Goal: Task Accomplishment & Management: Complete application form

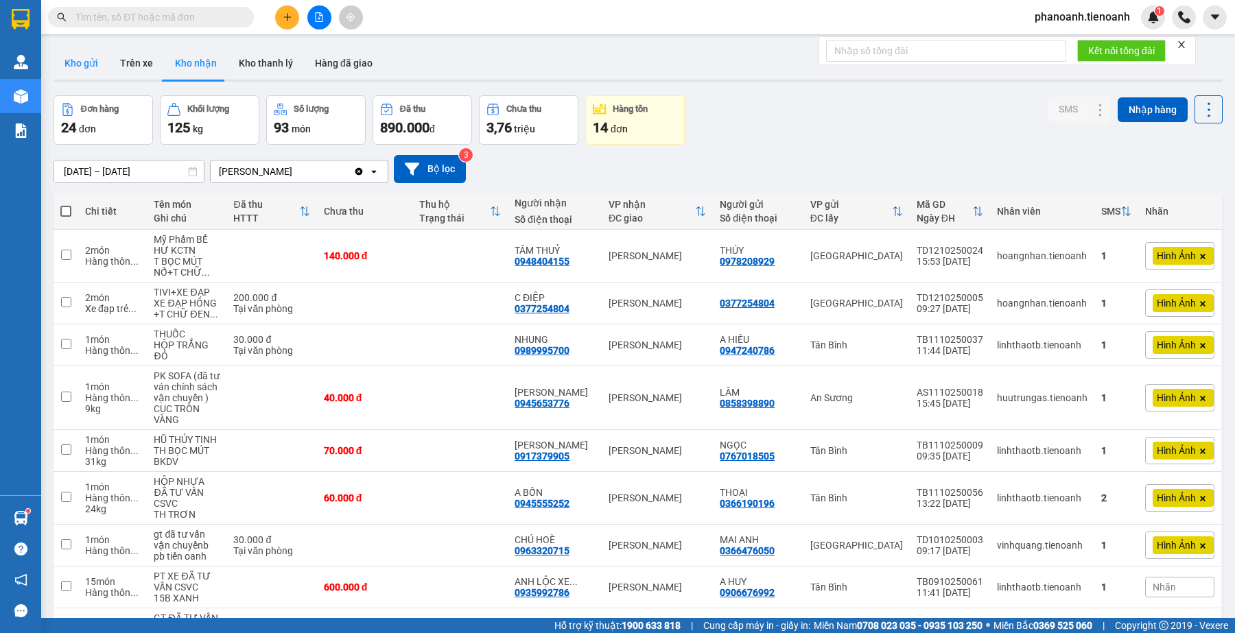
click at [96, 62] on button "Kho gửi" at bounding box center [82, 63] width 56 height 33
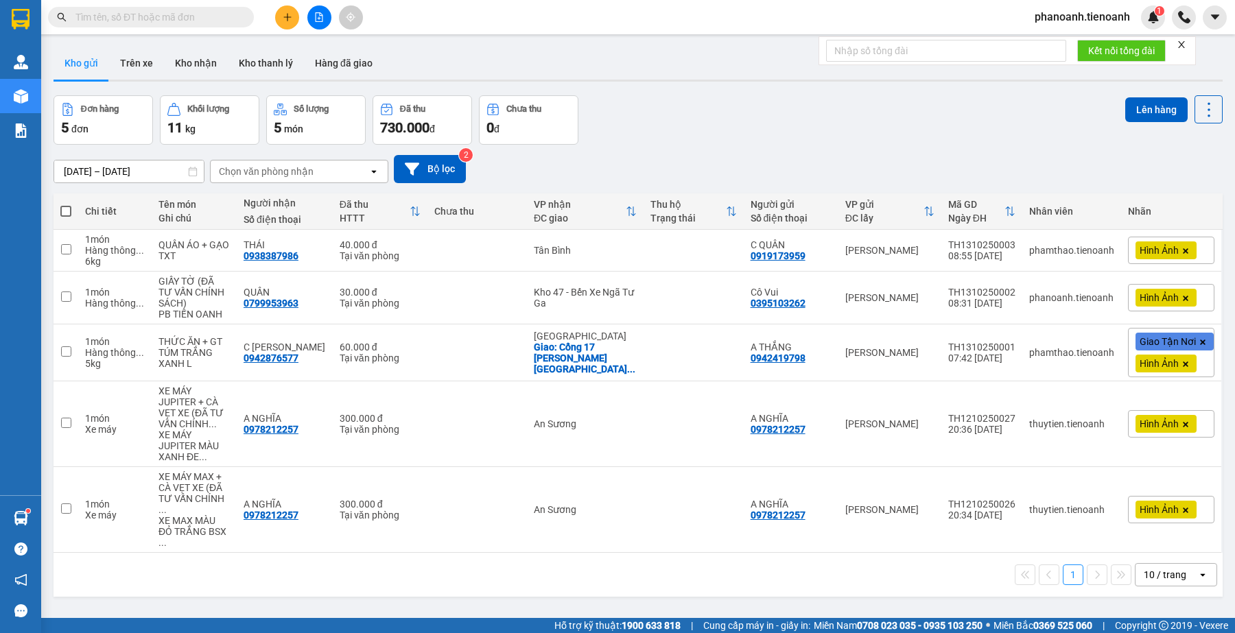
click at [431, 578] on div "ver 1.8.146 Kho gửi Trên xe Kho [PERSON_NAME] [PERSON_NAME] đã [PERSON_NAME] hà…" at bounding box center [638, 357] width 1180 height 633
drag, startPoint x: 709, startPoint y: 565, endPoint x: 571, endPoint y: 601, distance: 142.6
click at [708, 565] on div "1 10 / trang open" at bounding box center [638, 575] width 1169 height 44
drag, startPoint x: 712, startPoint y: 166, endPoint x: 705, endPoint y: 161, distance: 8.4
click at [712, 166] on div "[DATE] – [DATE] Press the down arrow key to interact with the calendar and sele…" at bounding box center [638, 169] width 1169 height 28
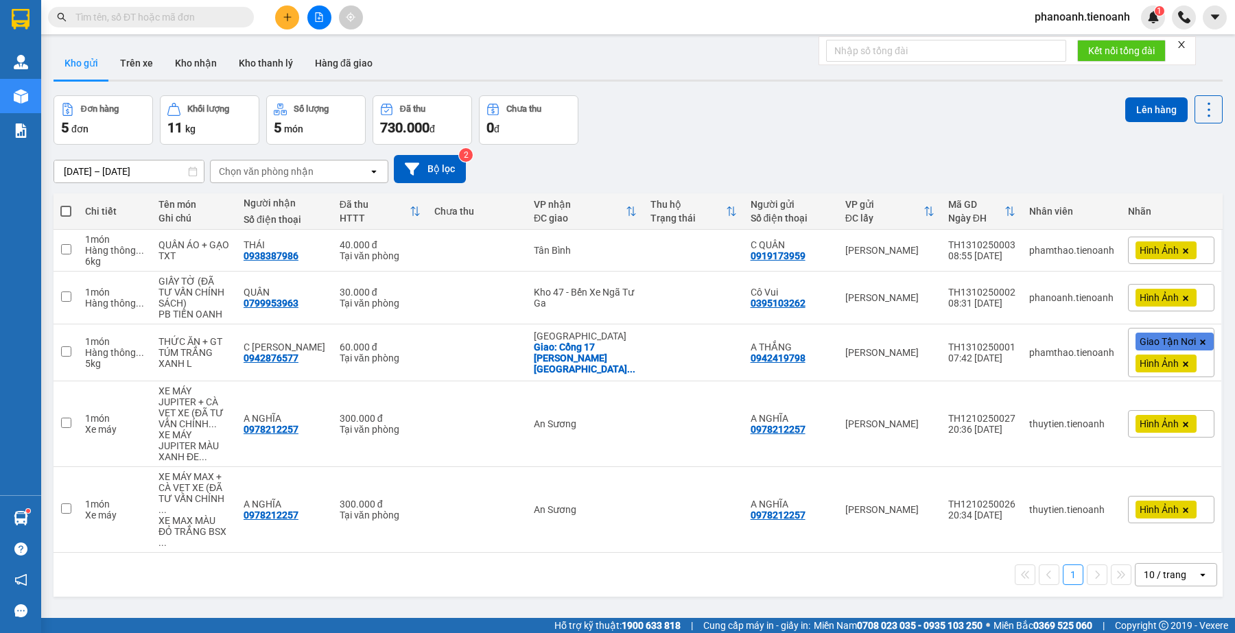
click at [152, 16] on input "text" at bounding box center [156, 17] width 162 height 15
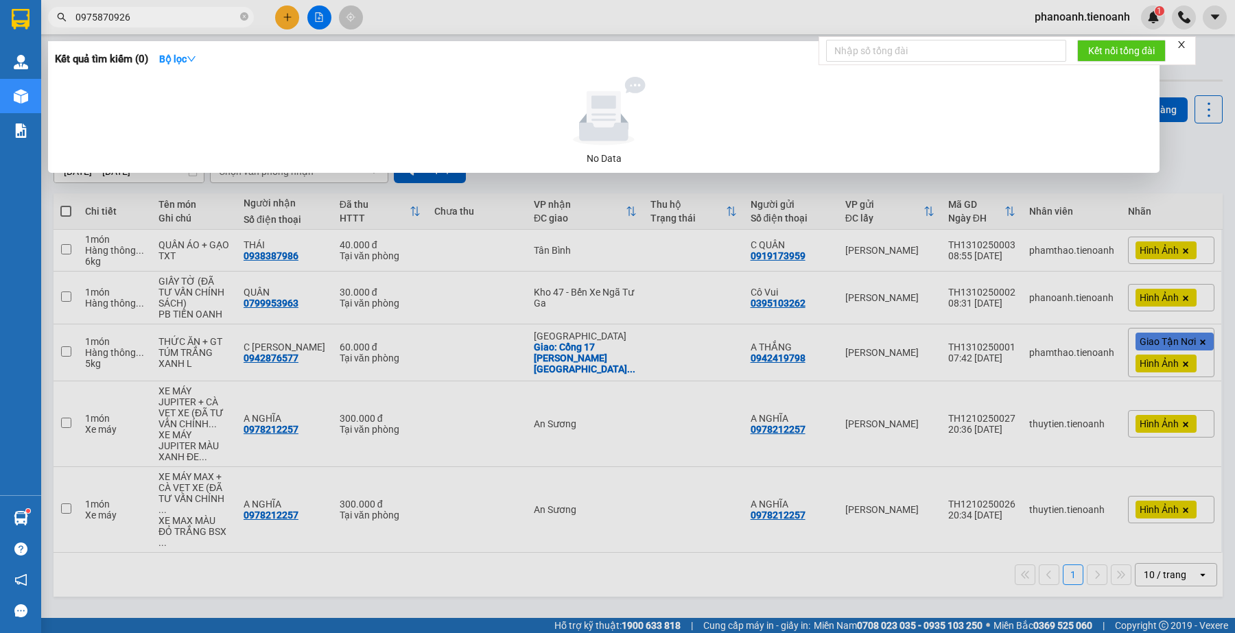
click at [423, 25] on div at bounding box center [617, 316] width 1235 height 633
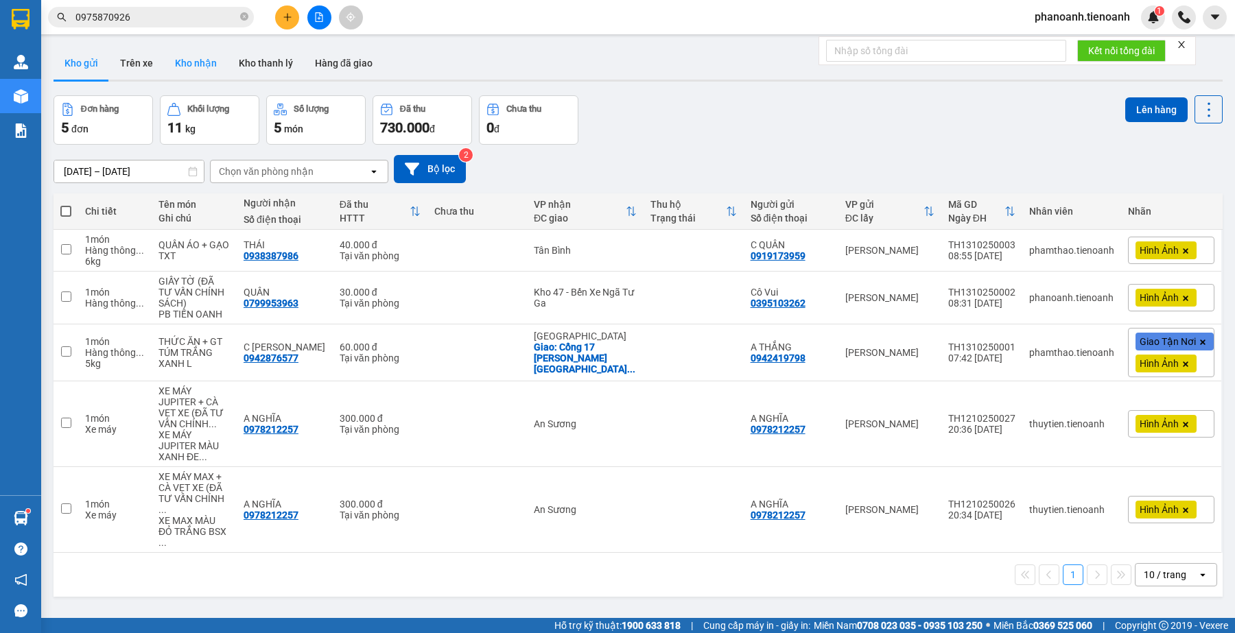
click at [211, 72] on button "Kho nhận" at bounding box center [196, 63] width 64 height 33
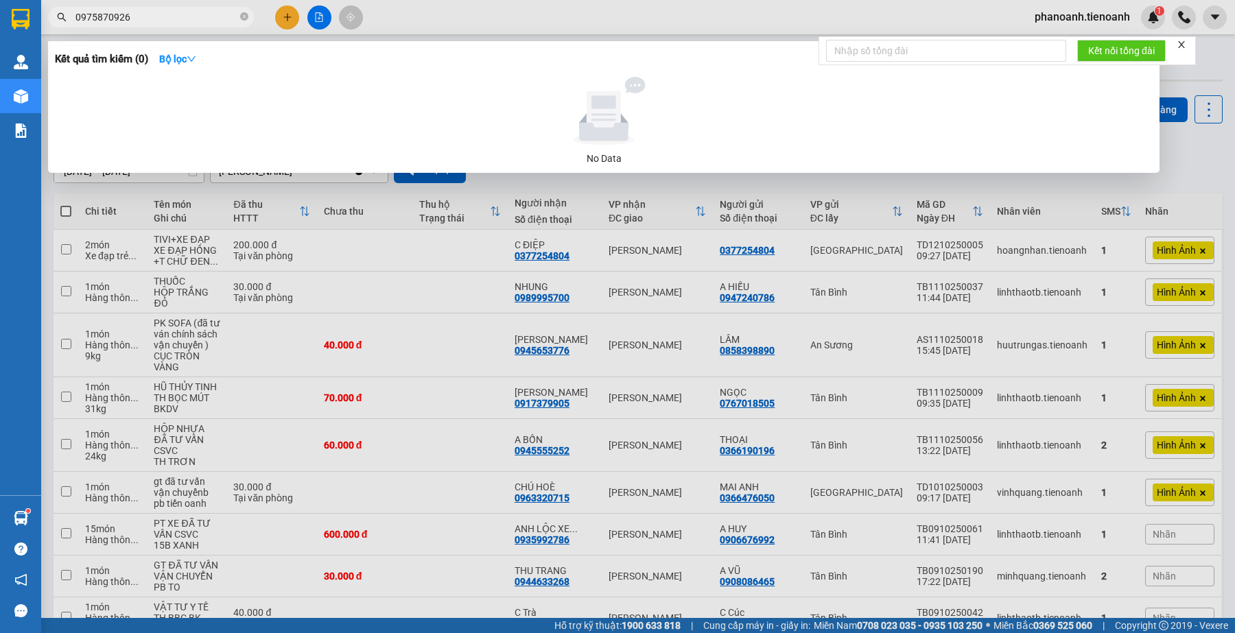
click at [167, 12] on input "0975870926" at bounding box center [156, 17] width 162 height 15
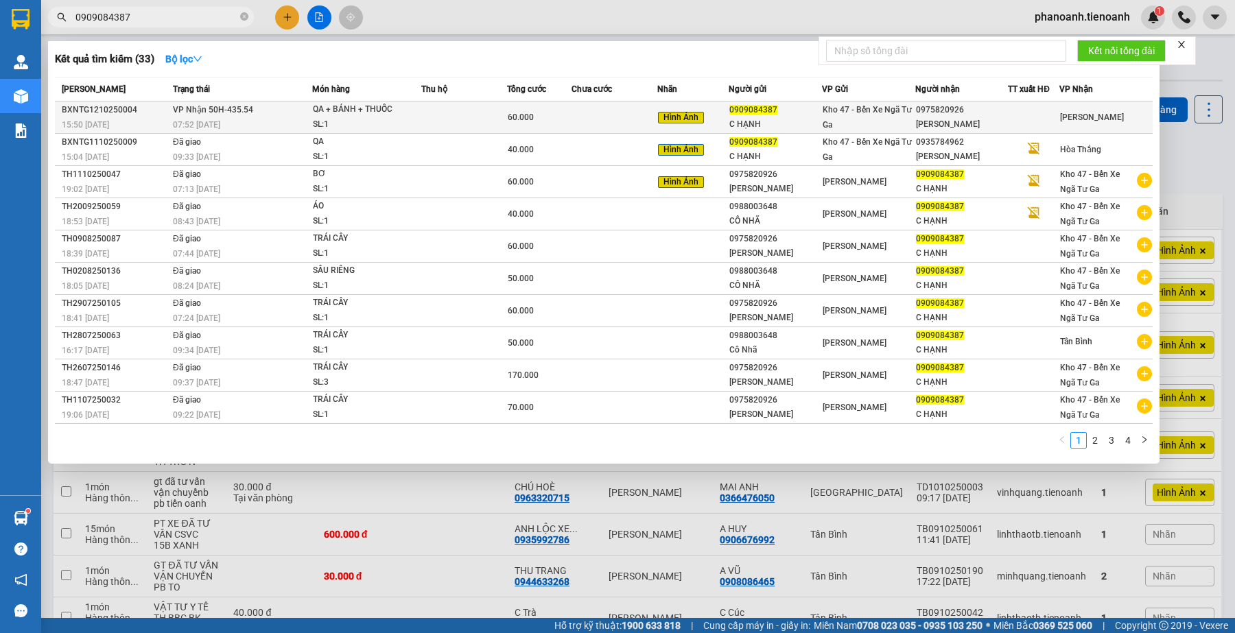
type input "0909084387"
click at [952, 117] on div "[PERSON_NAME]" at bounding box center [962, 124] width 92 height 14
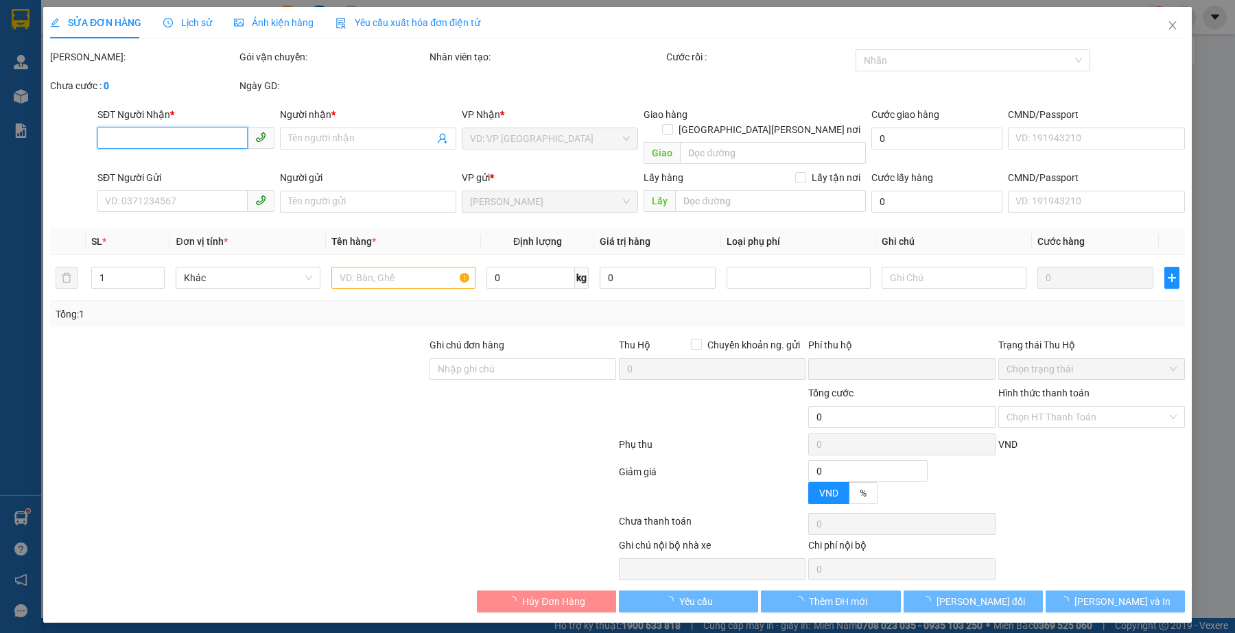
type input "0975820926"
type input "[PERSON_NAME]"
type input "0909084387"
type input "C HẠNH"
type input "0"
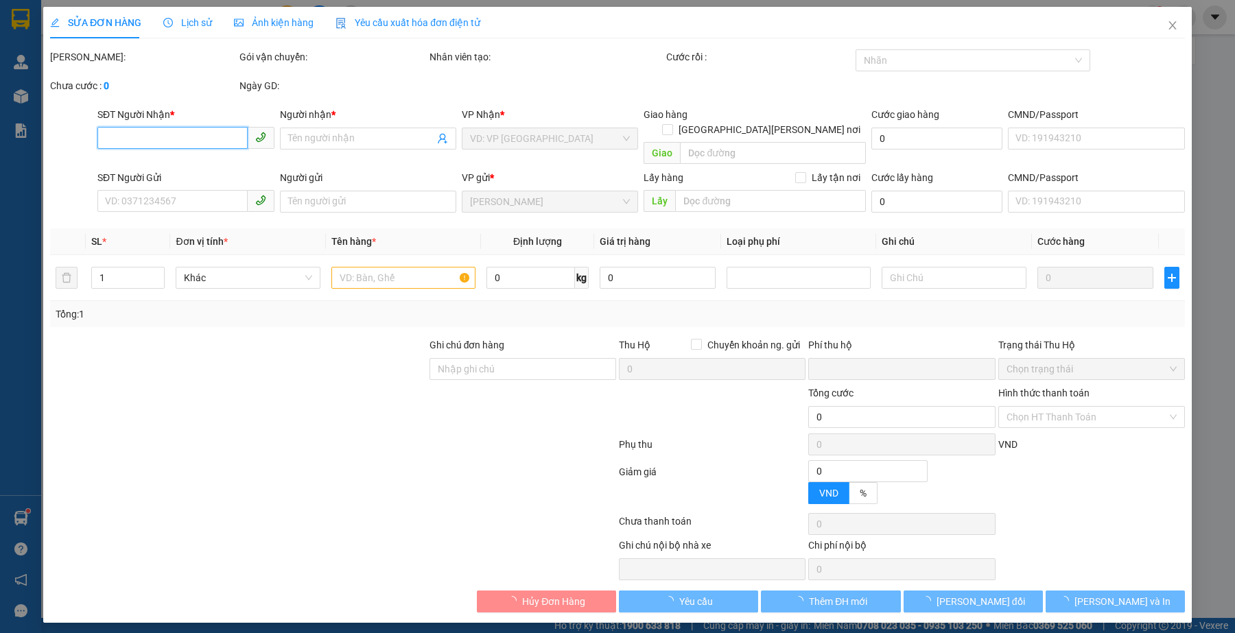
type input "60.000"
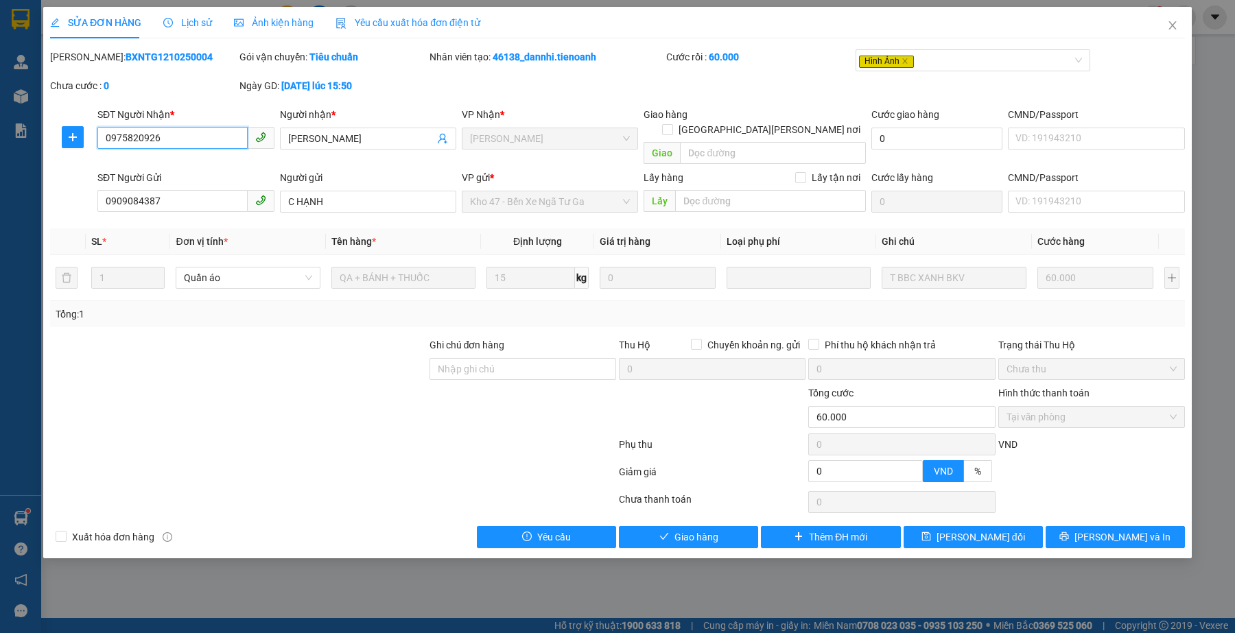
click at [189, 135] on input "0975820926" at bounding box center [172, 138] width 150 height 22
click at [475, 465] on div at bounding box center [333, 474] width 569 height 27
click at [722, 526] on button "Giao hàng" at bounding box center [688, 537] width 139 height 22
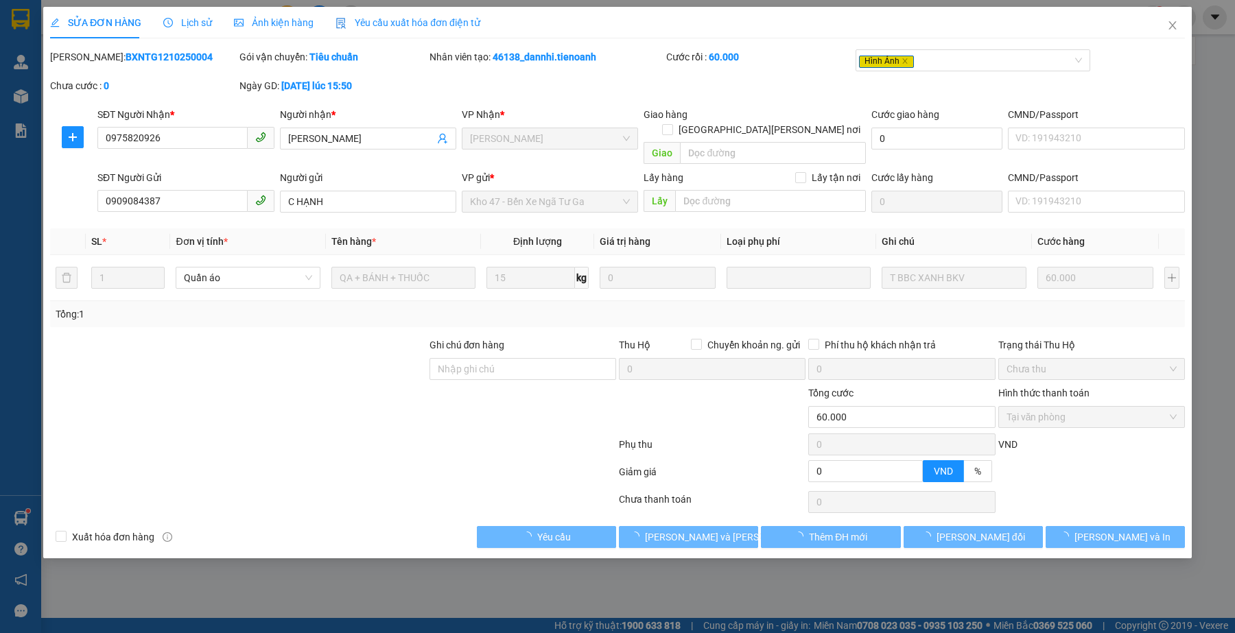
click at [464, 467] on div at bounding box center [333, 474] width 569 height 27
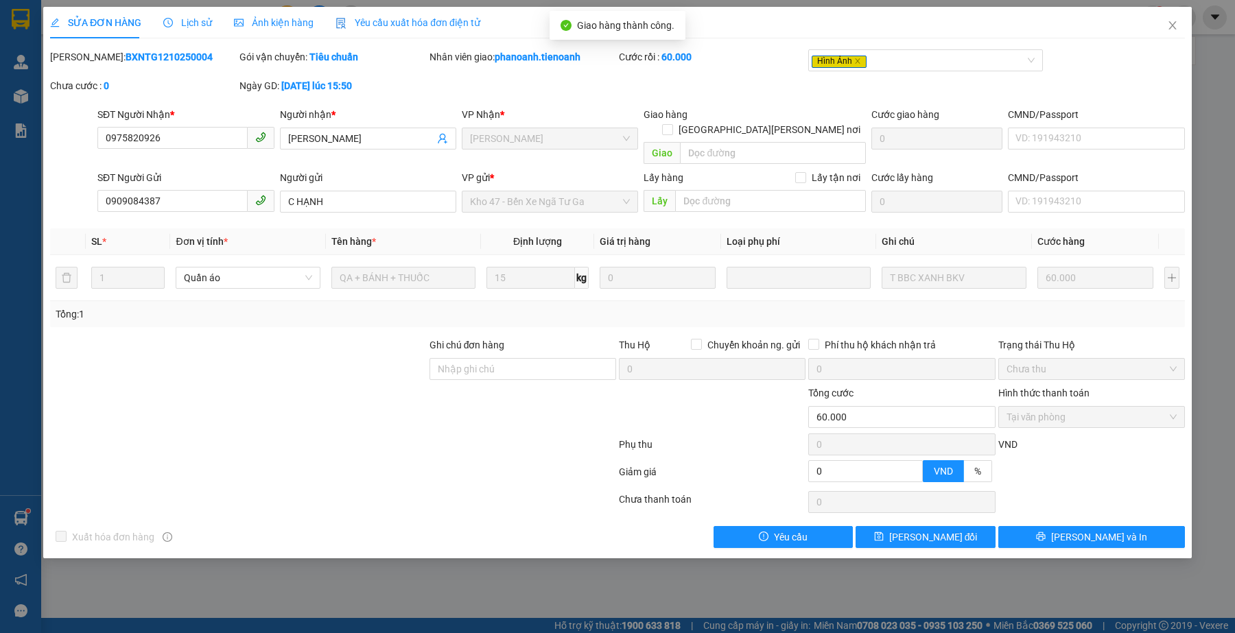
click at [189, 338] on div at bounding box center [238, 362] width 379 height 48
click at [222, 386] on div at bounding box center [238, 410] width 379 height 48
click at [288, 386] on div at bounding box center [238, 410] width 379 height 48
click at [261, 386] on div at bounding box center [238, 410] width 379 height 48
click at [444, 461] on div at bounding box center [333, 474] width 569 height 27
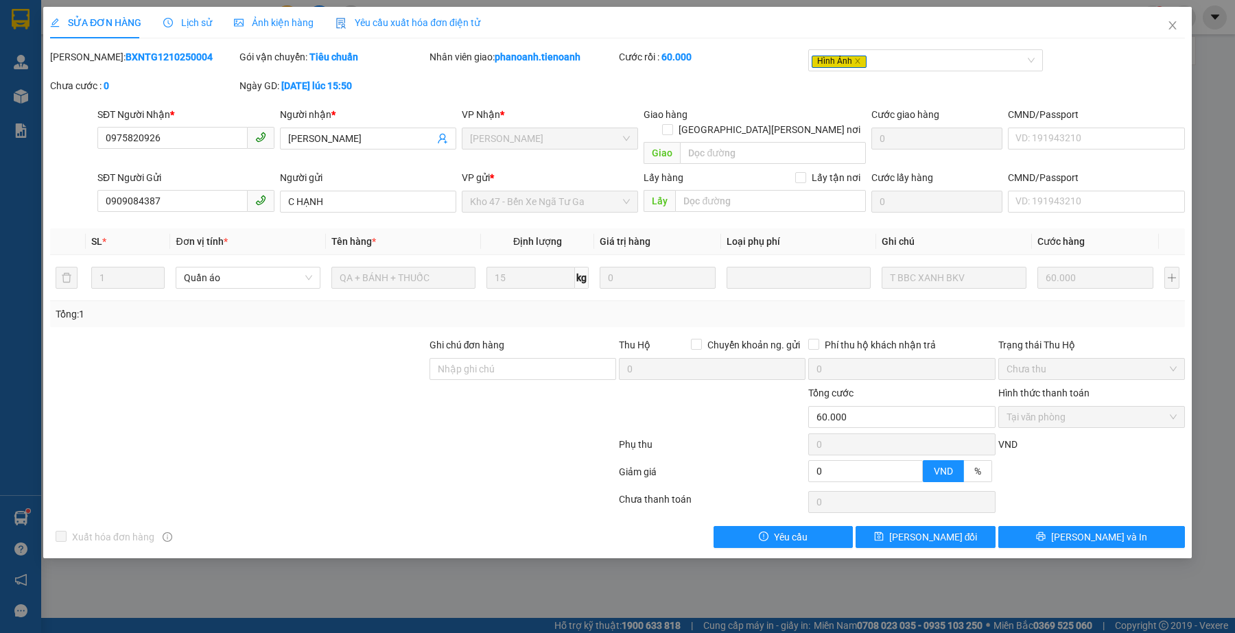
click at [287, 443] on div at bounding box center [333, 447] width 569 height 27
click at [251, 22] on span "Ảnh kiện hàng" at bounding box center [274, 22] width 80 height 11
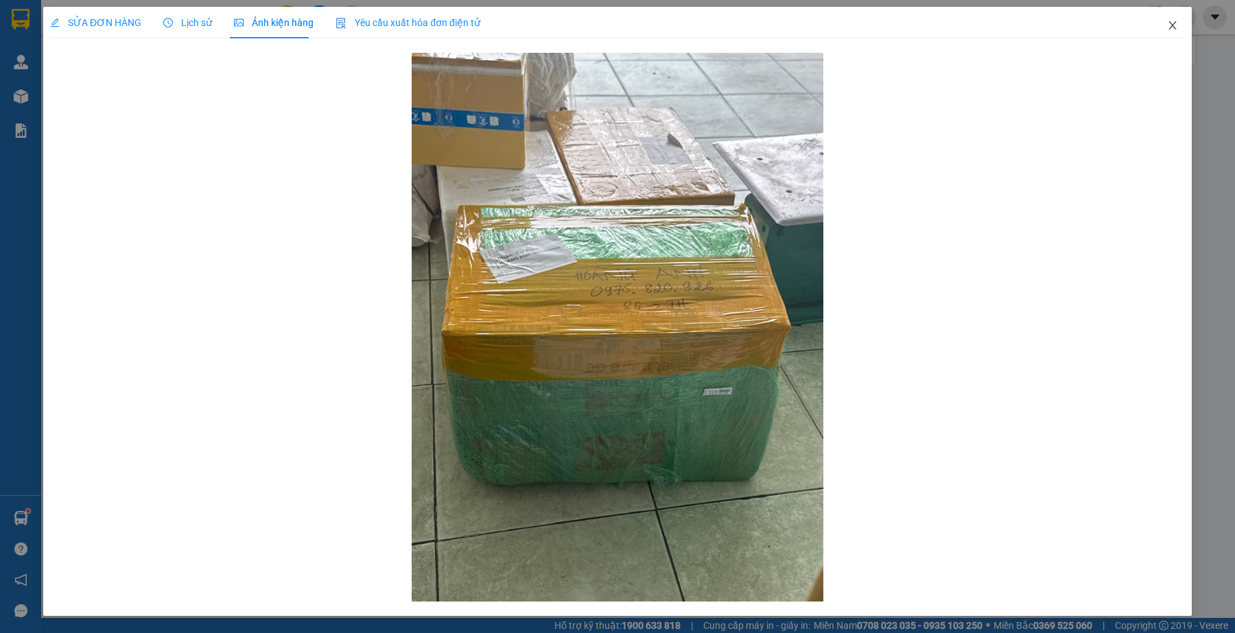
click at [1177, 21] on icon "close" at bounding box center [1172, 25] width 11 height 11
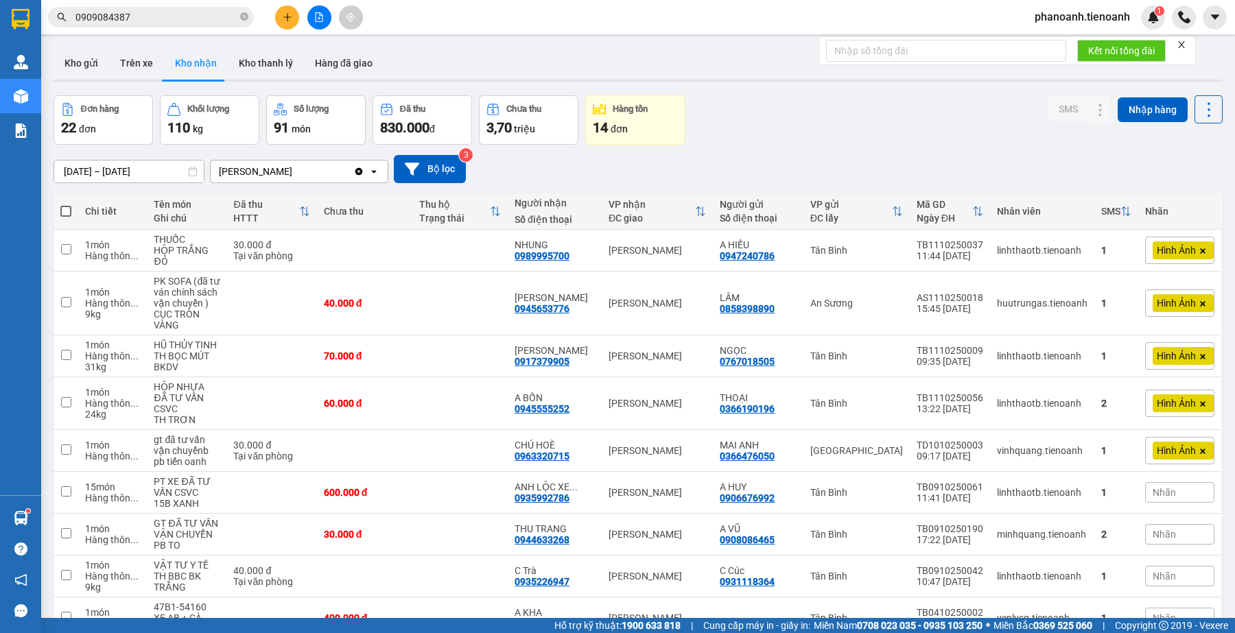
click at [169, 21] on input "0909084387" at bounding box center [156, 17] width 162 height 15
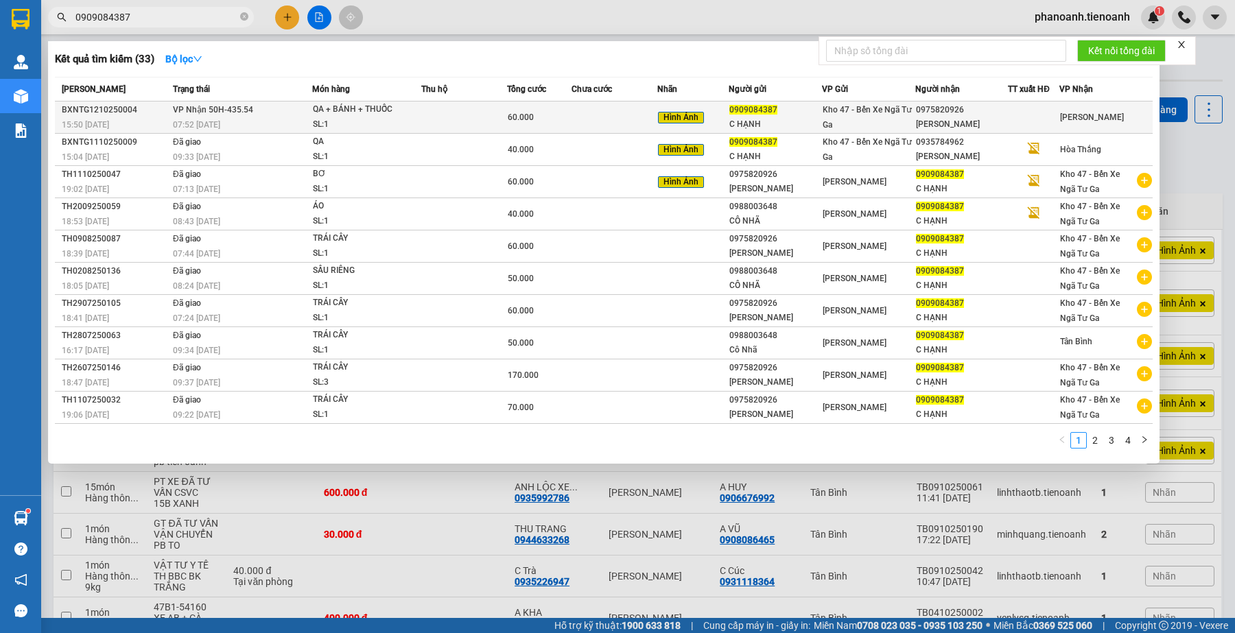
click at [604, 122] on td at bounding box center [615, 118] width 86 height 32
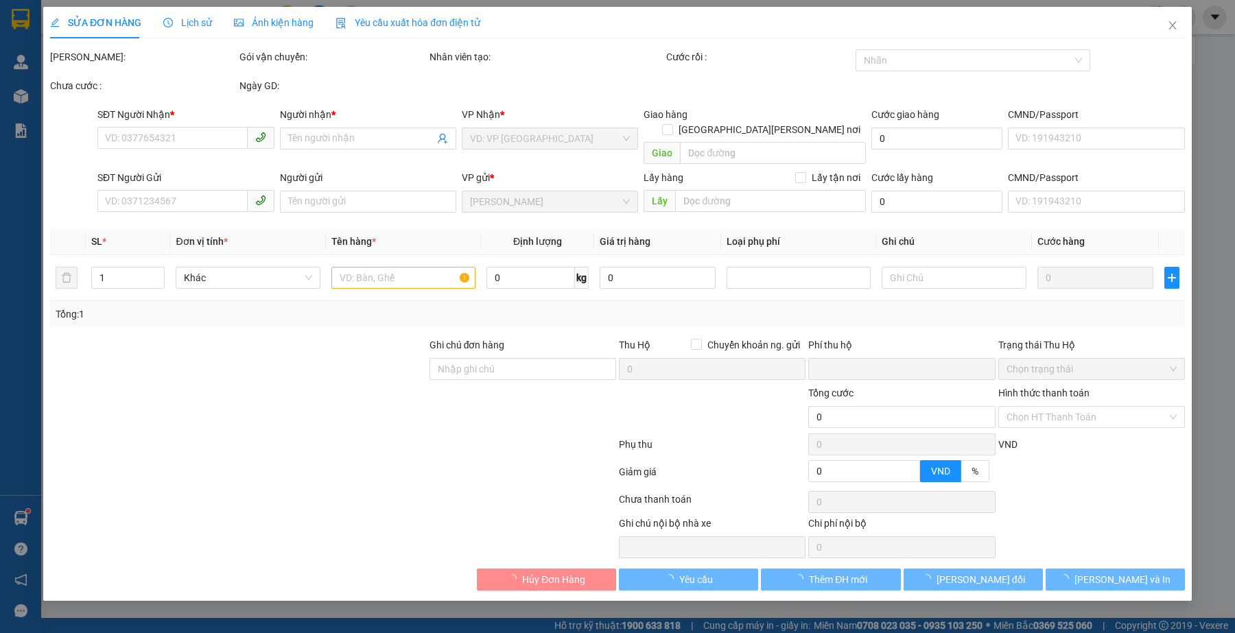
type input "0975820926"
type input "[PERSON_NAME]"
type input "0909084387"
type input "C HẠNH"
type input "0"
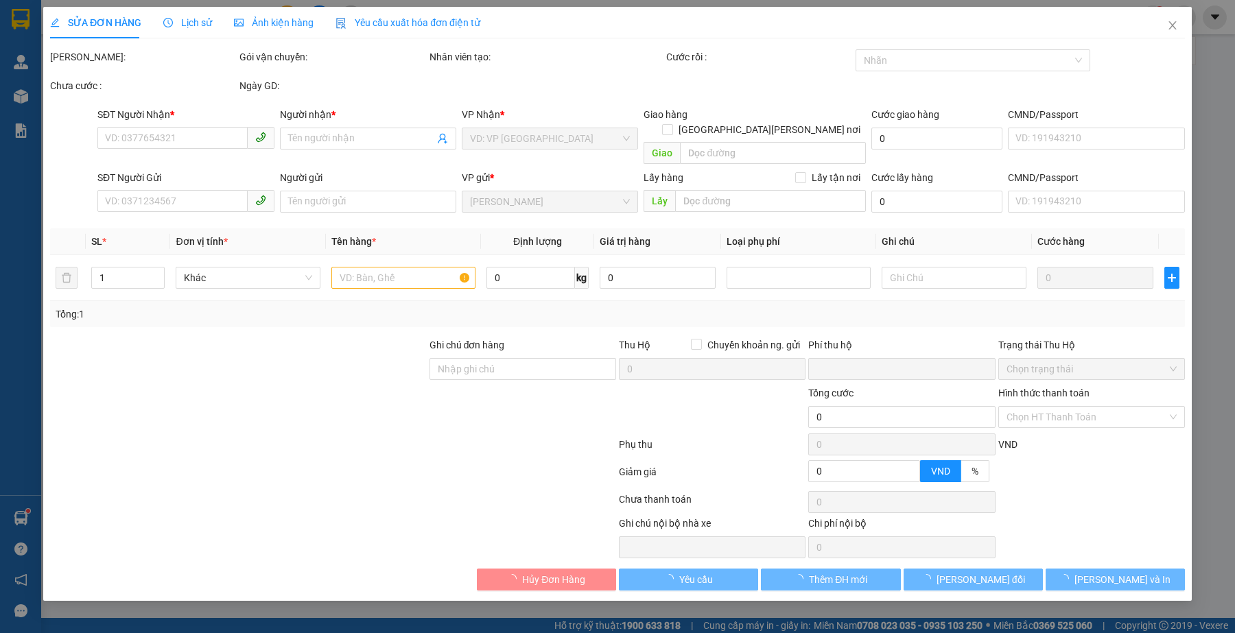
type input "60.000"
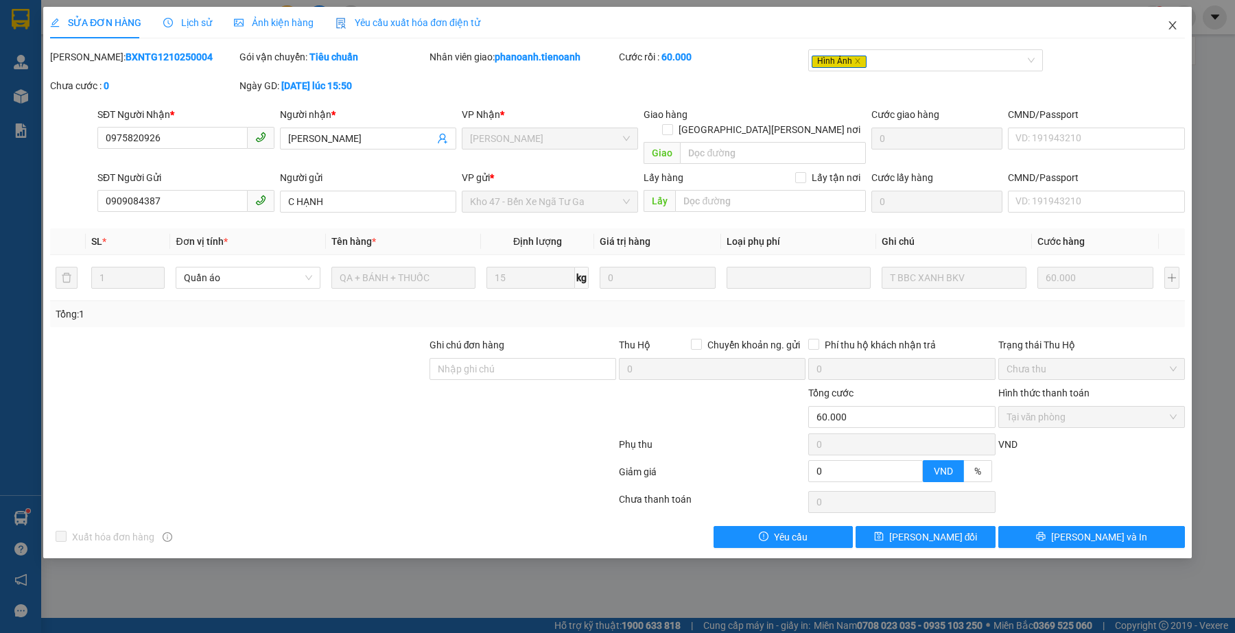
click at [1167, 25] on icon "close" at bounding box center [1172, 25] width 11 height 11
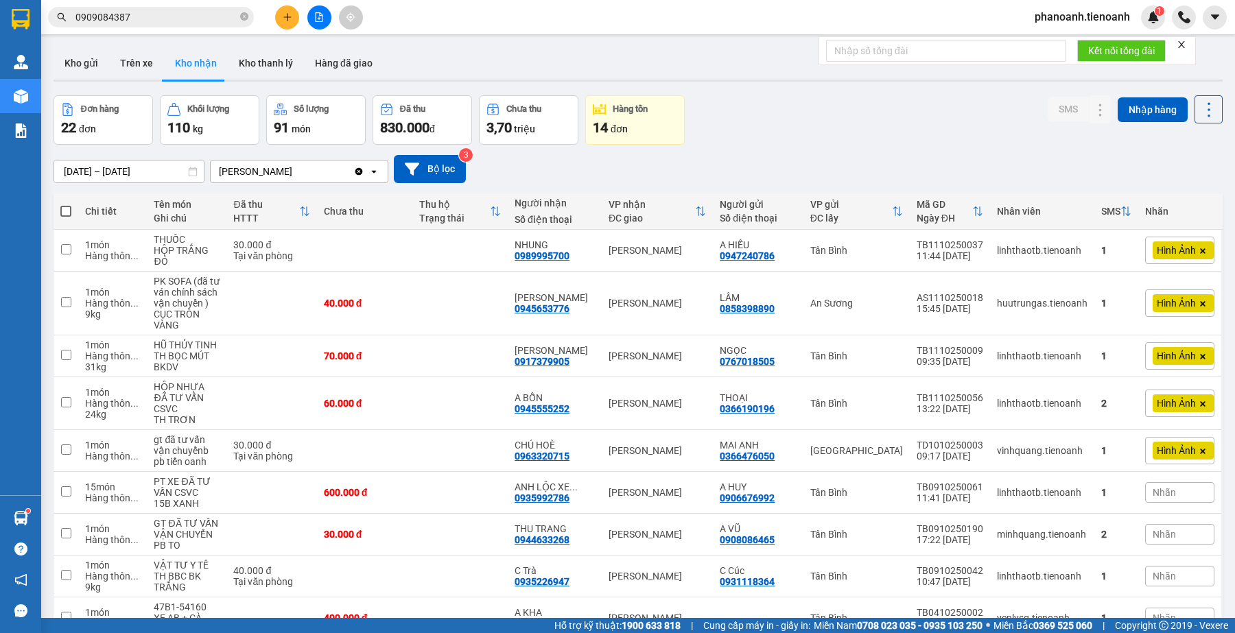
click at [145, 16] on input "0909084387" at bounding box center [156, 17] width 162 height 15
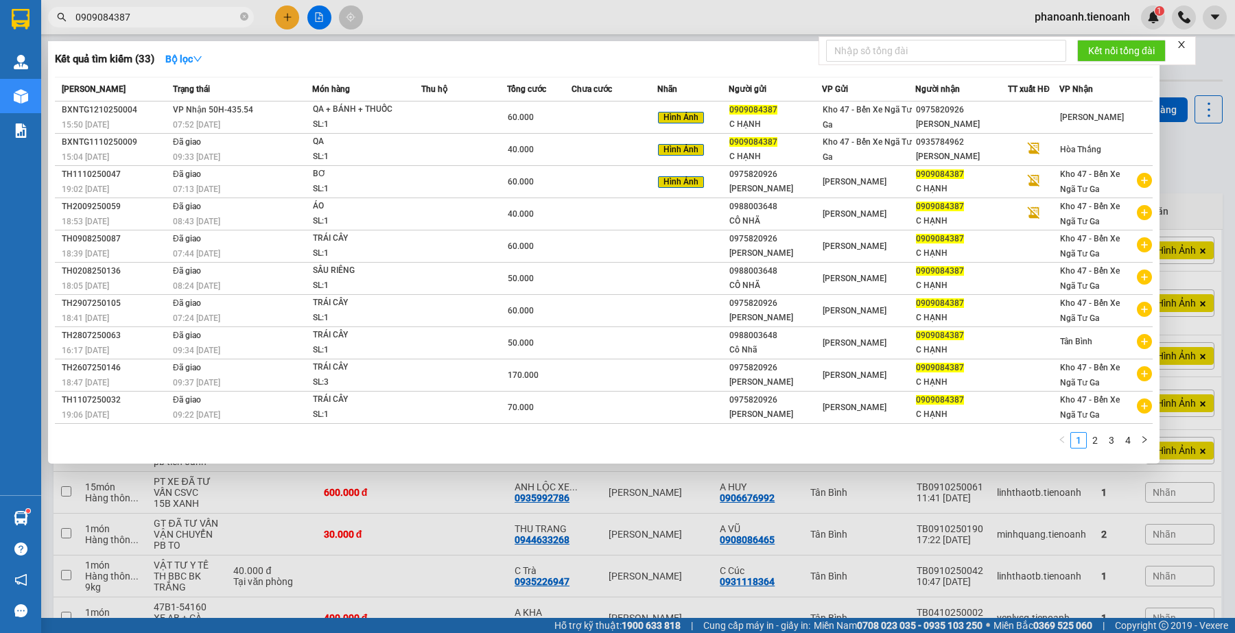
click at [145, 16] on input "0909084387" at bounding box center [156, 17] width 162 height 15
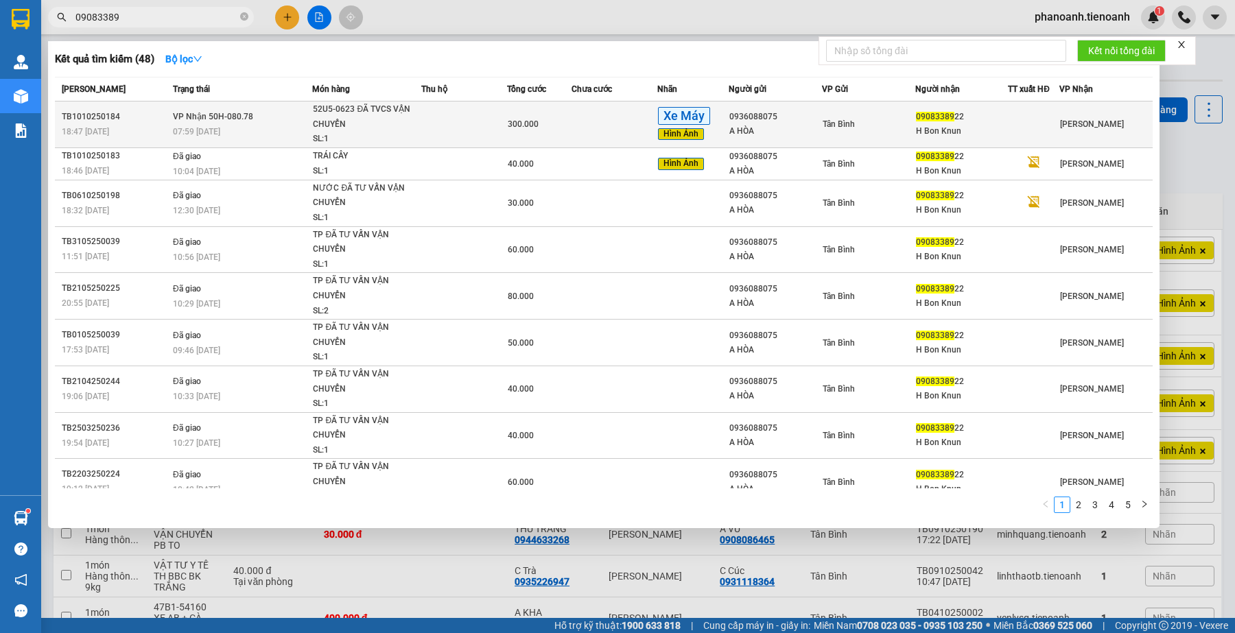
type input "09083389"
click at [892, 121] on div "Tân Bình" at bounding box center [869, 124] width 92 height 15
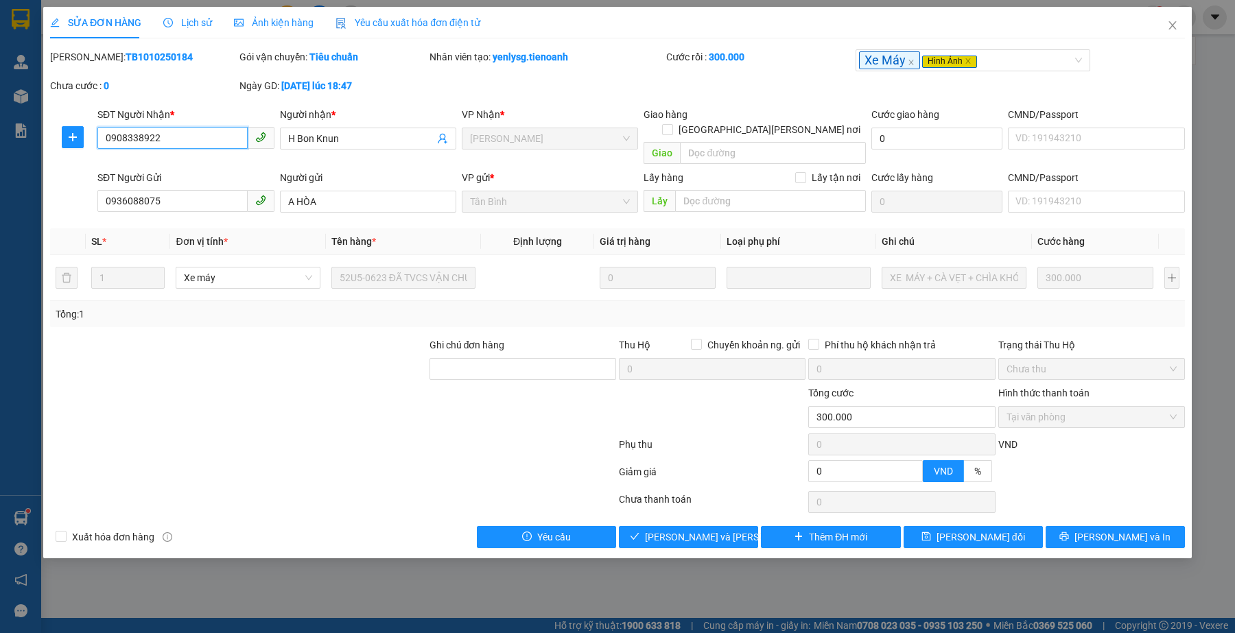
type input "0908338922"
type input "H Bon Knun"
type input "0936088075"
type input "A HÒA"
type input "0"
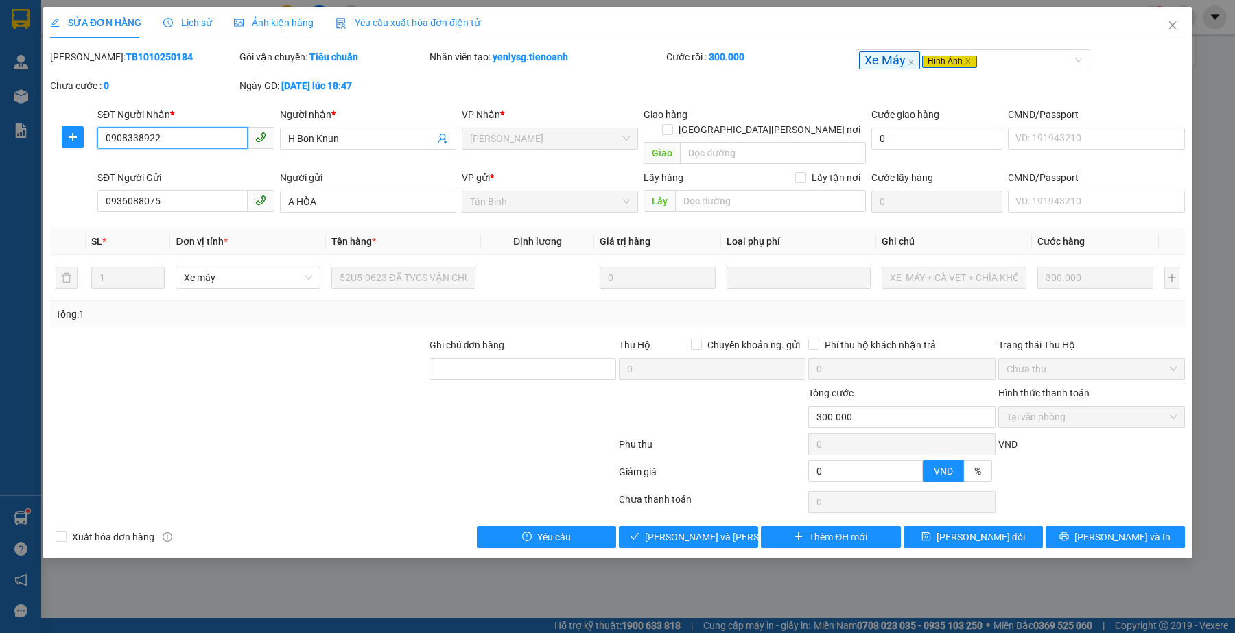
type input "300.000"
click at [191, 138] on input "0908338922" at bounding box center [172, 138] width 150 height 22
click at [173, 25] on span "Lịch sử" at bounding box center [187, 22] width 49 height 11
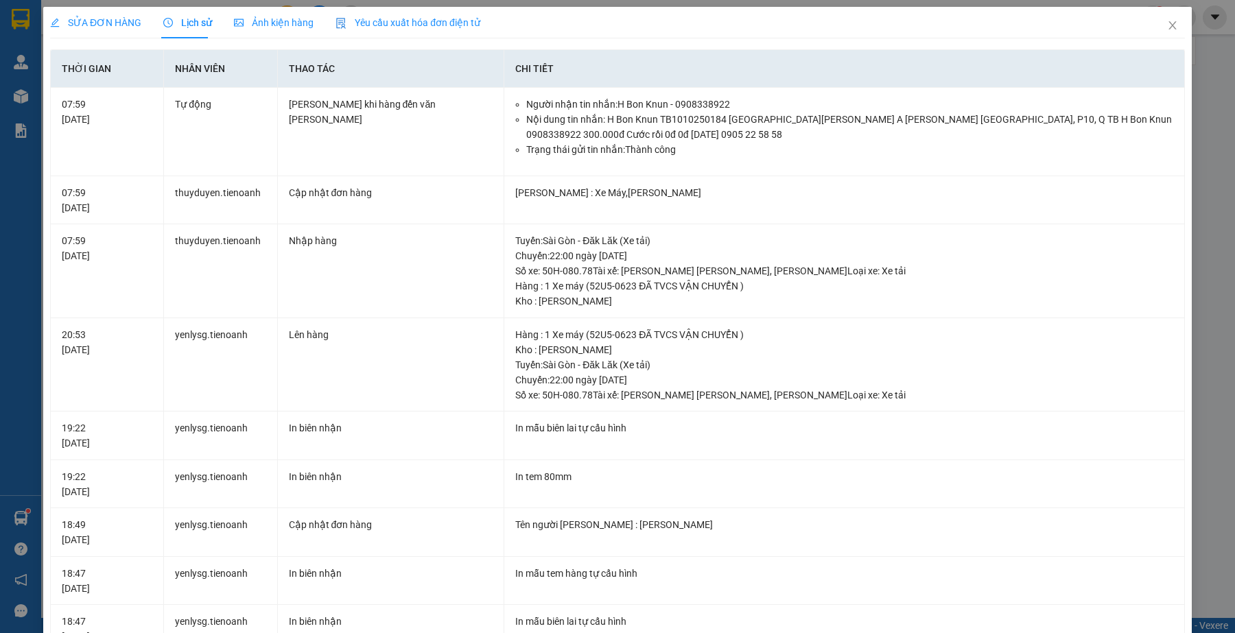
click at [275, 39] on div "SỬA ĐƠN HÀNG Lịch sử [PERSON_NAME] hàng Yêu cầu xuất [PERSON_NAME] điện tử Tota…" at bounding box center [617, 522] width 1135 height 1031
drag, startPoint x: 266, startPoint y: 32, endPoint x: 197, endPoint y: 56, distance: 73.3
click at [266, 32] on div "Ảnh kiện hàng" at bounding box center [274, 23] width 80 height 32
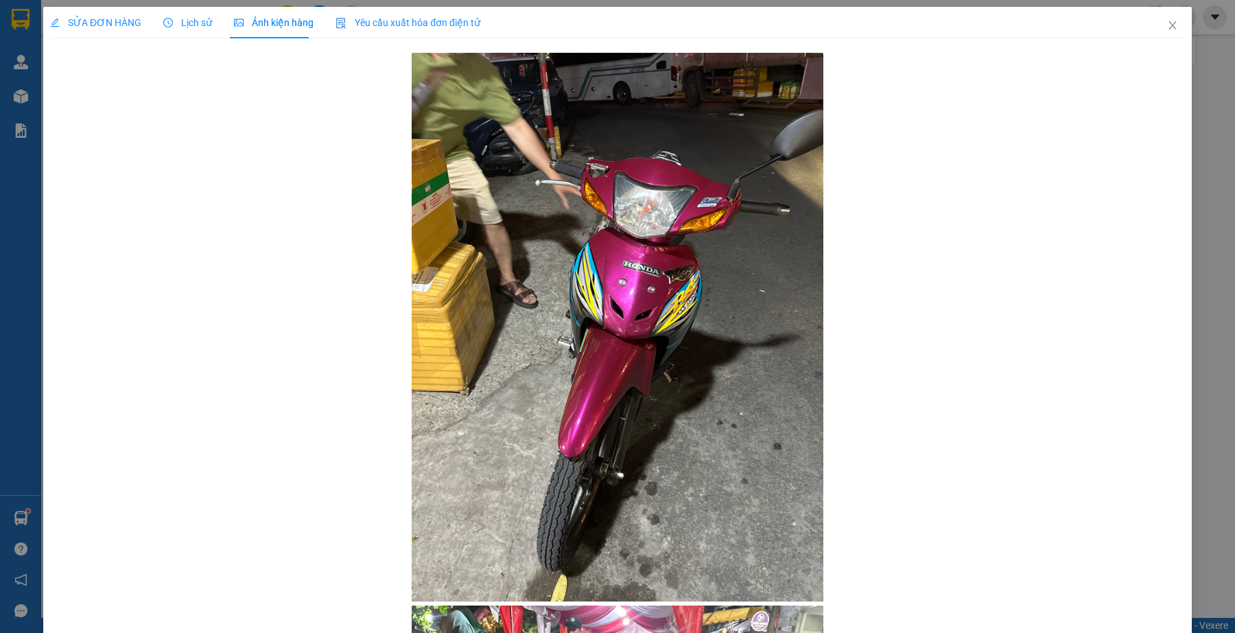
click at [119, 26] on span "SỬA ĐƠN HÀNG" at bounding box center [95, 22] width 91 height 11
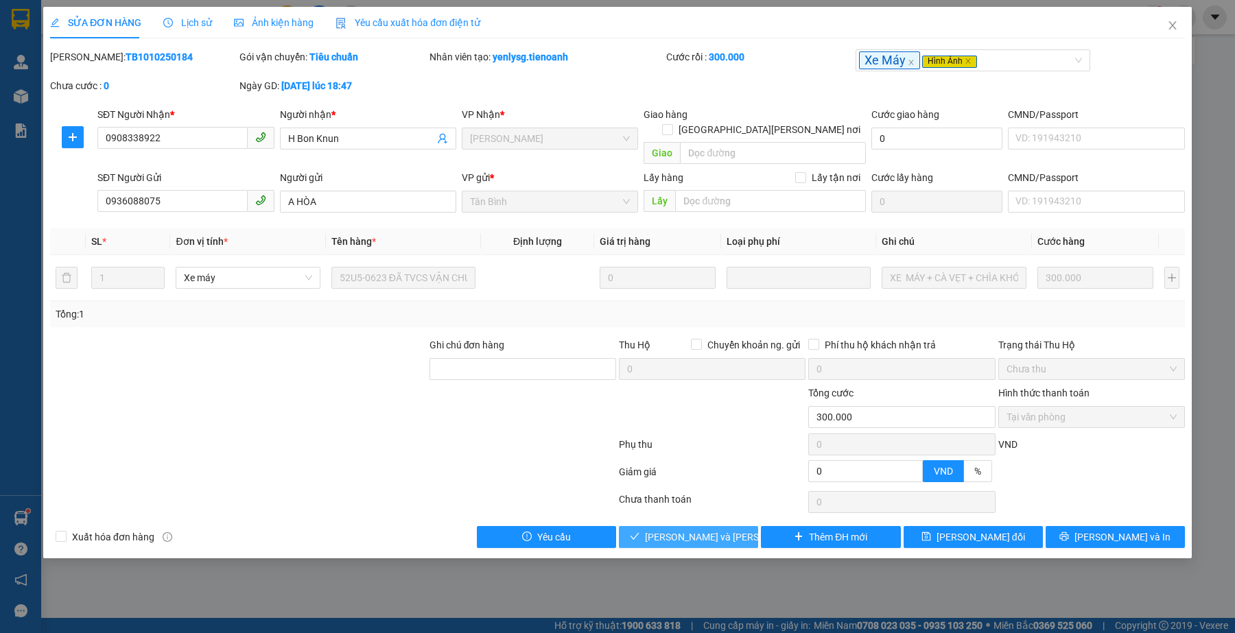
click at [681, 526] on button "[PERSON_NAME] và [PERSON_NAME] hàng" at bounding box center [688, 537] width 139 height 22
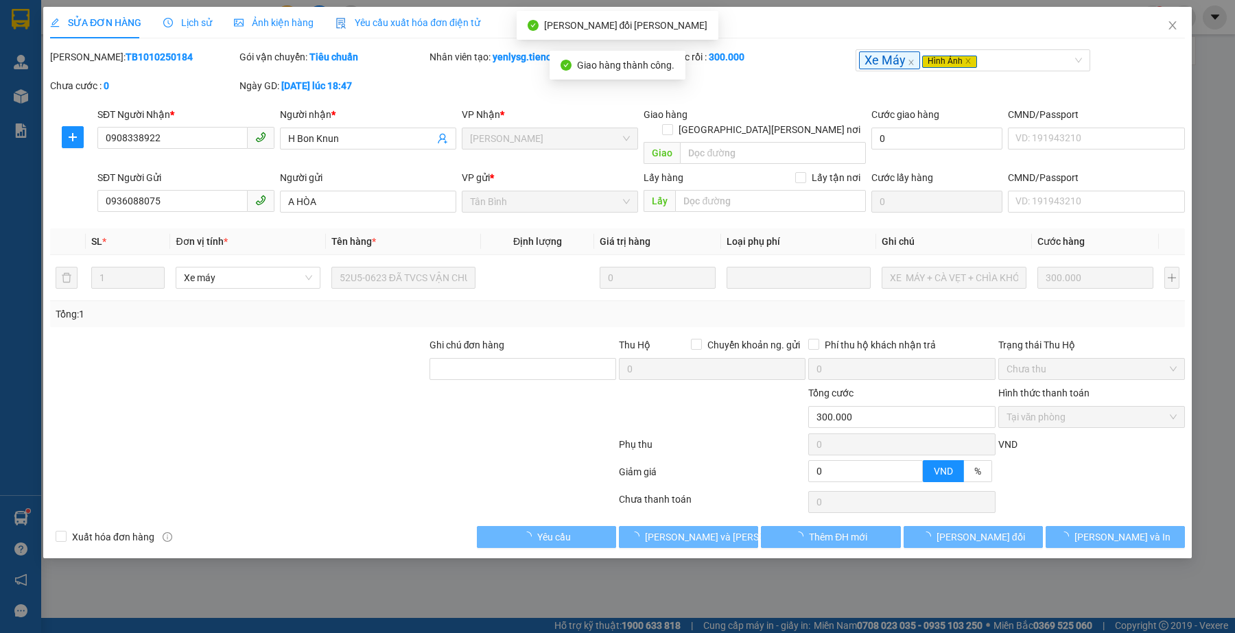
click at [498, 441] on div at bounding box center [333, 447] width 569 height 27
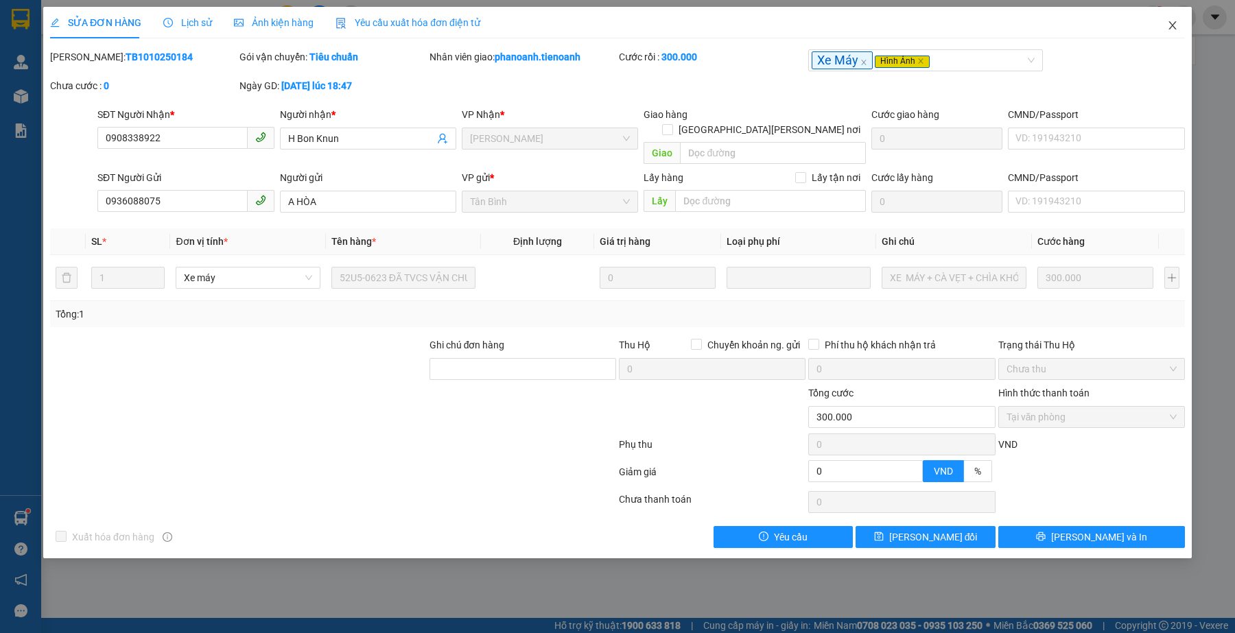
click at [1171, 24] on icon "close" at bounding box center [1172, 25] width 8 height 8
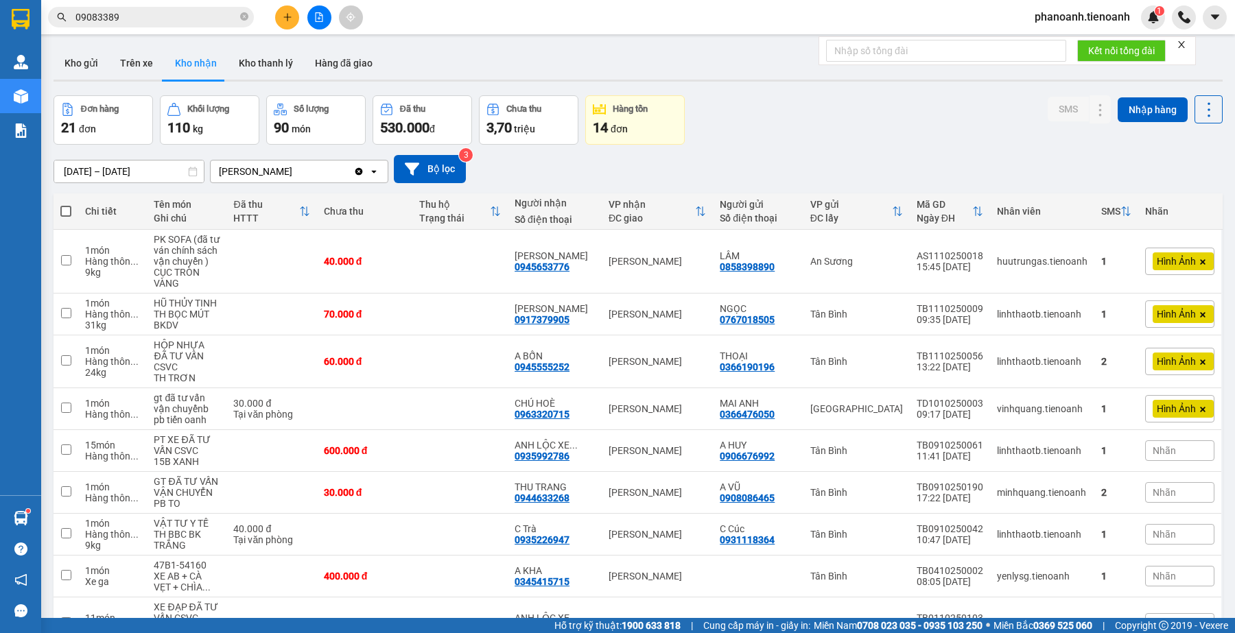
drag, startPoint x: 1109, startPoint y: 166, endPoint x: 1091, endPoint y: 161, distance: 19.1
click at [1109, 166] on div "[DATE] – [DATE] Press the down arrow key to interact with the calendar and sele…" at bounding box center [638, 169] width 1169 height 28
